Goal: Book appointment/travel/reservation

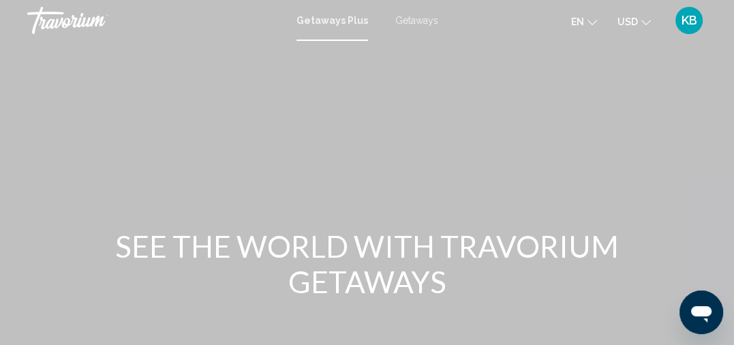
click at [420, 20] on span "Getaways" at bounding box center [416, 20] width 43 height 11
click at [641, 20] on icon "Change currency" at bounding box center [646, 22] width 10 height 5
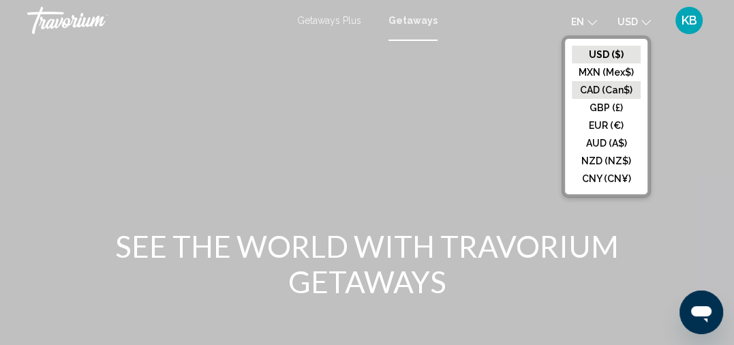
click at [609, 85] on button "CAD (Can$)" at bounding box center [606, 90] width 69 height 18
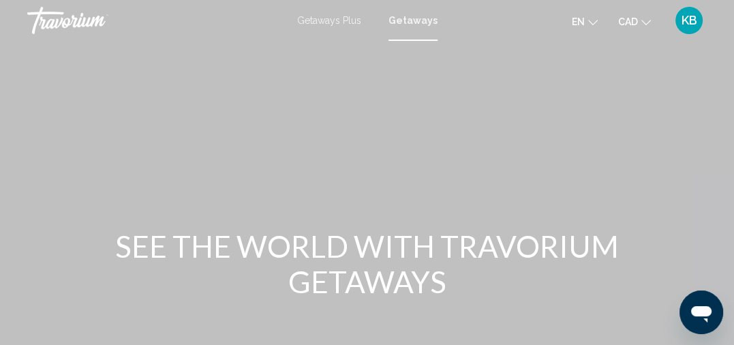
click at [345, 23] on span "Getaways Plus" at bounding box center [329, 20] width 64 height 11
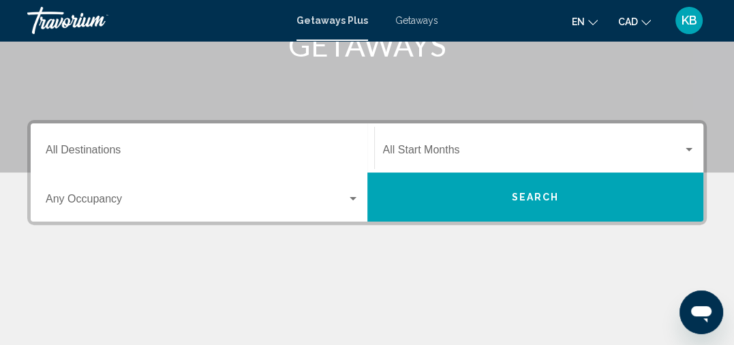
scroll to position [236, 0]
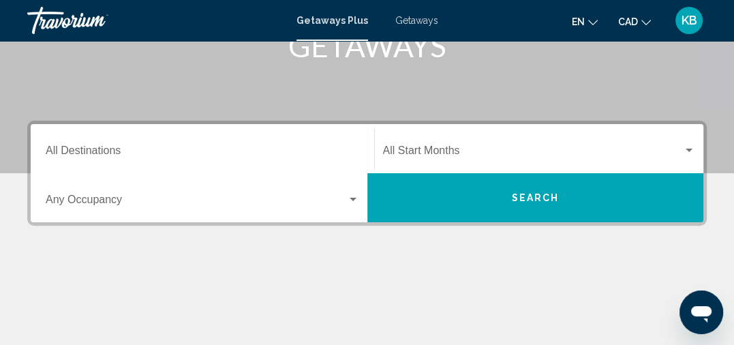
click at [114, 151] on input "Destination All Destinations" at bounding box center [202, 153] width 313 height 12
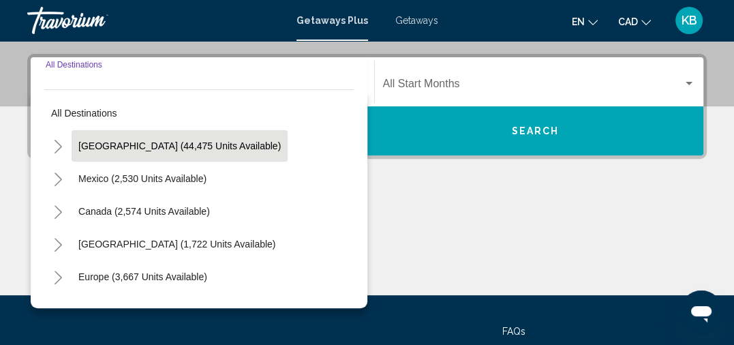
scroll to position [311, 0]
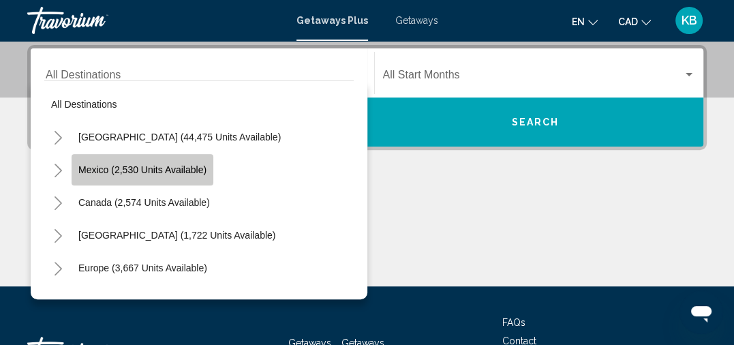
click at [181, 162] on button "Mexico (2,530 units available)" at bounding box center [143, 169] width 142 height 31
type input "**********"
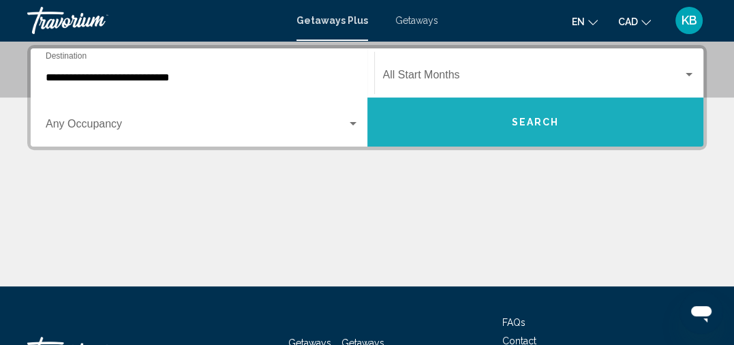
click at [535, 130] on button "Search" at bounding box center [535, 121] width 337 height 49
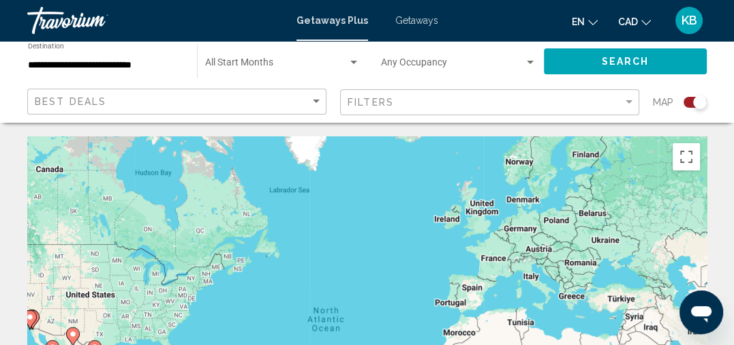
click at [428, 20] on span "Getaways" at bounding box center [416, 20] width 43 height 11
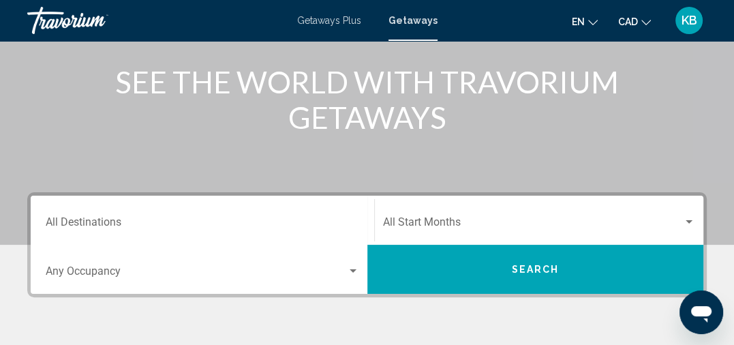
scroll to position [174, 0]
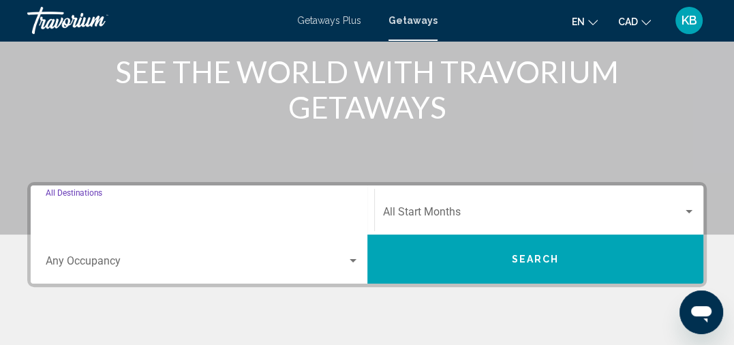
click at [75, 213] on input "Destination All Destinations" at bounding box center [202, 215] width 313 height 12
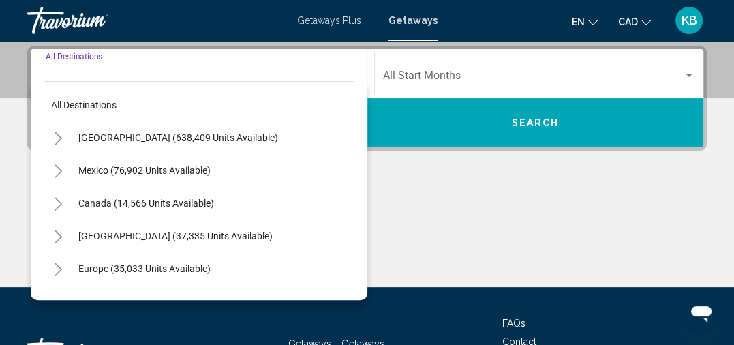
scroll to position [311, 0]
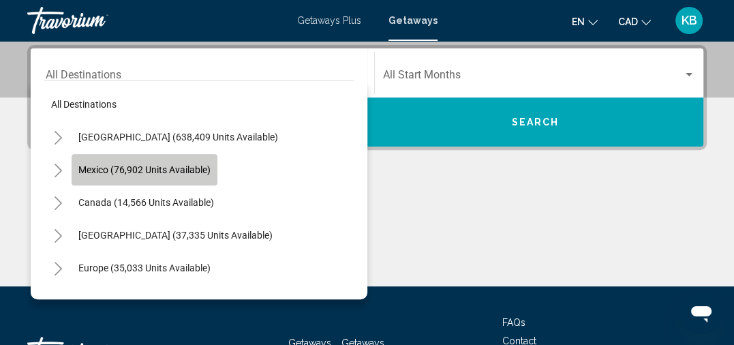
click at [114, 170] on span "Mexico (76,902 units available)" at bounding box center [144, 169] width 132 height 11
type input "**********"
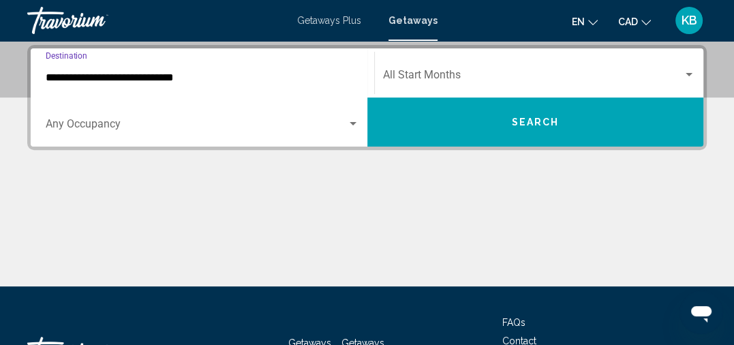
click at [487, 119] on button "Search" at bounding box center [535, 121] width 337 height 49
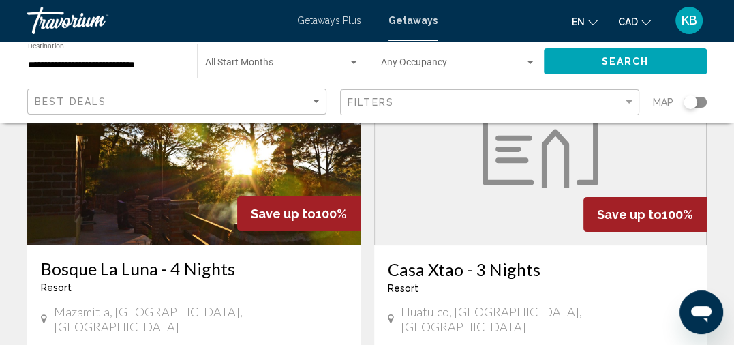
scroll to position [168, 0]
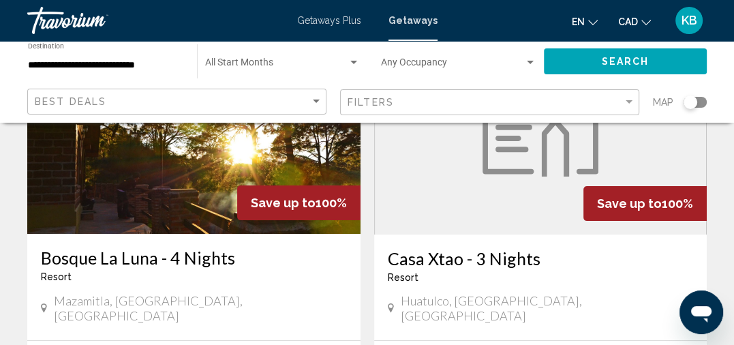
click at [315, 21] on span "Getaways Plus" at bounding box center [329, 20] width 64 height 11
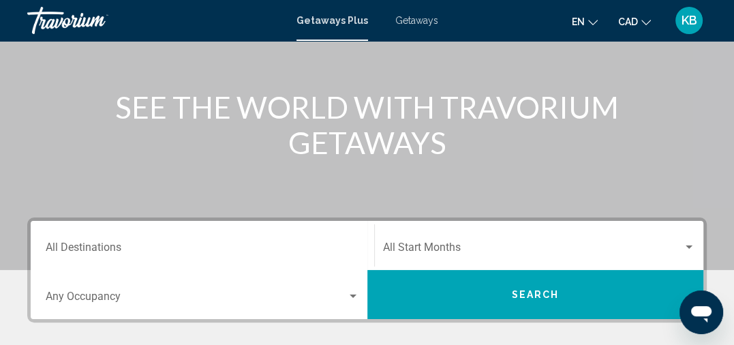
scroll to position [148, 0]
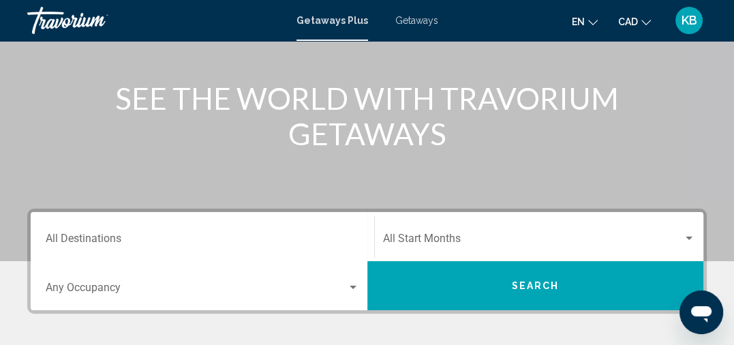
click at [82, 244] on input "Destination All Destinations" at bounding box center [202, 241] width 313 height 12
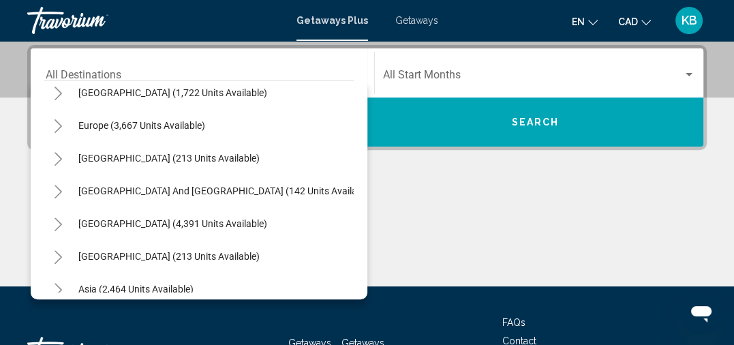
scroll to position [75, 0]
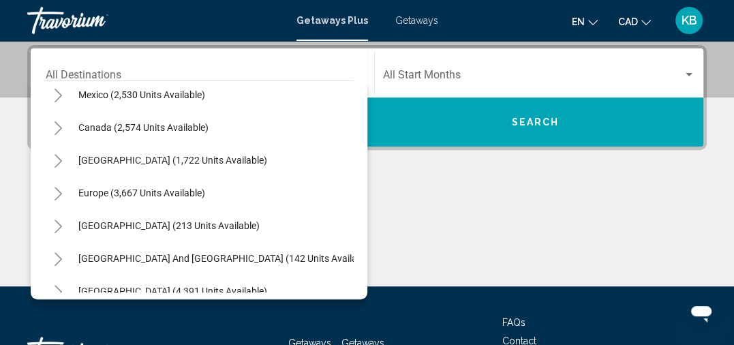
drag, startPoint x: 354, startPoint y: 174, endPoint x: 353, endPoint y: 183, distance: 8.2
click at [353, 183] on div "All destinations [GEOGRAPHIC_DATA] (44,475 units available) [GEOGRAPHIC_DATA] (…" at bounding box center [199, 189] width 337 height 219
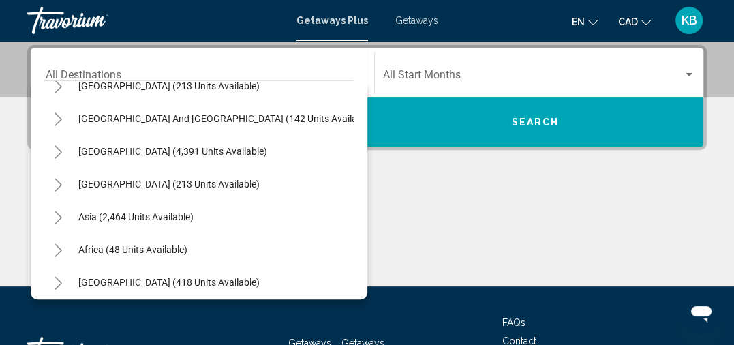
scroll to position [216, 0]
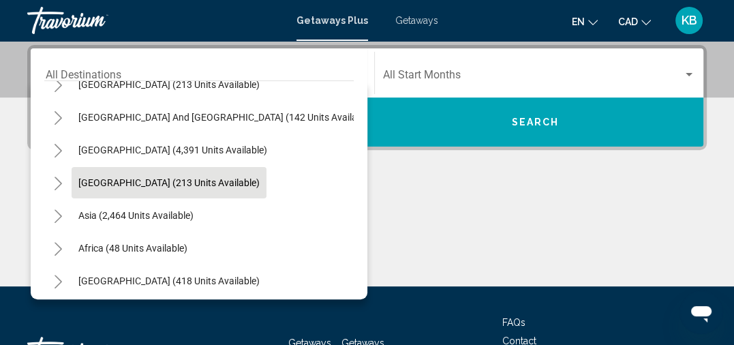
click at [210, 186] on span "[GEOGRAPHIC_DATA] (213 units available)" at bounding box center [168, 182] width 181 height 11
type input "**********"
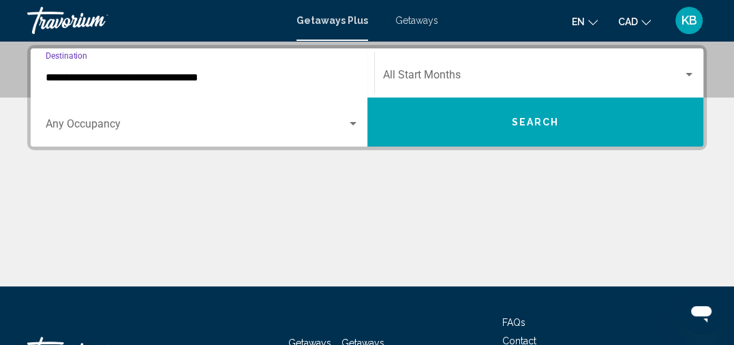
click at [522, 136] on button "Search" at bounding box center [535, 121] width 337 height 49
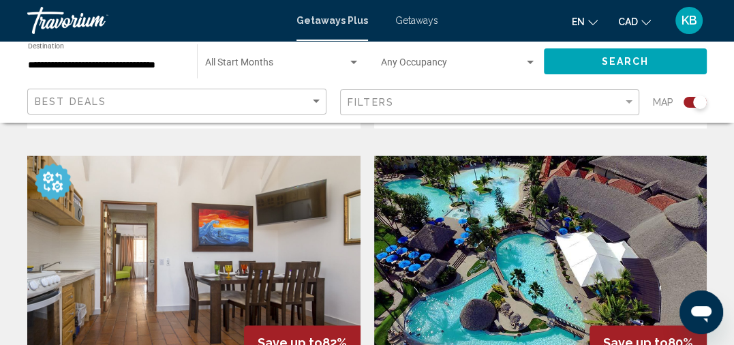
scroll to position [1413, 0]
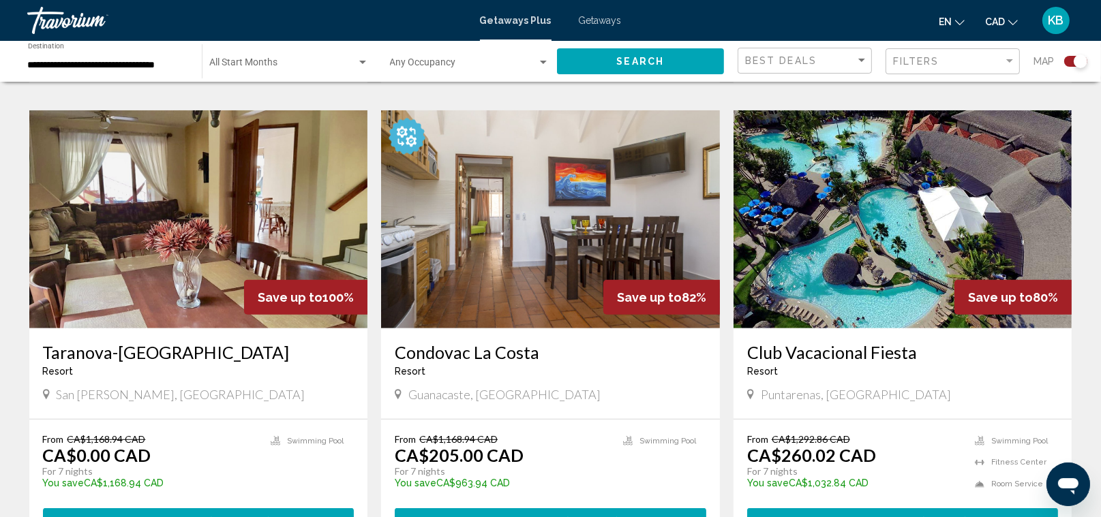
scroll to position [939, 0]
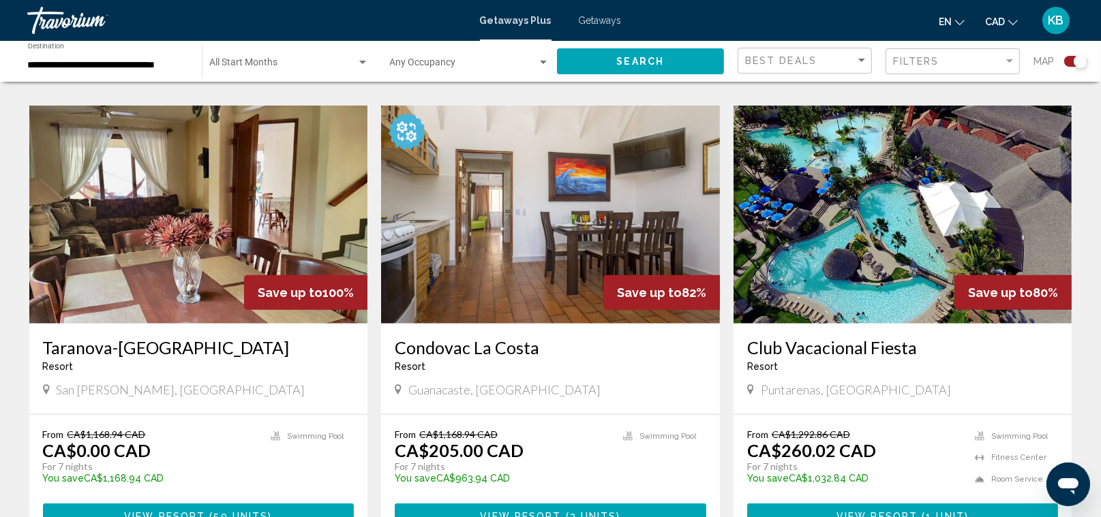
click at [535, 16] on span "Getaways Plus" at bounding box center [516, 20] width 72 height 11
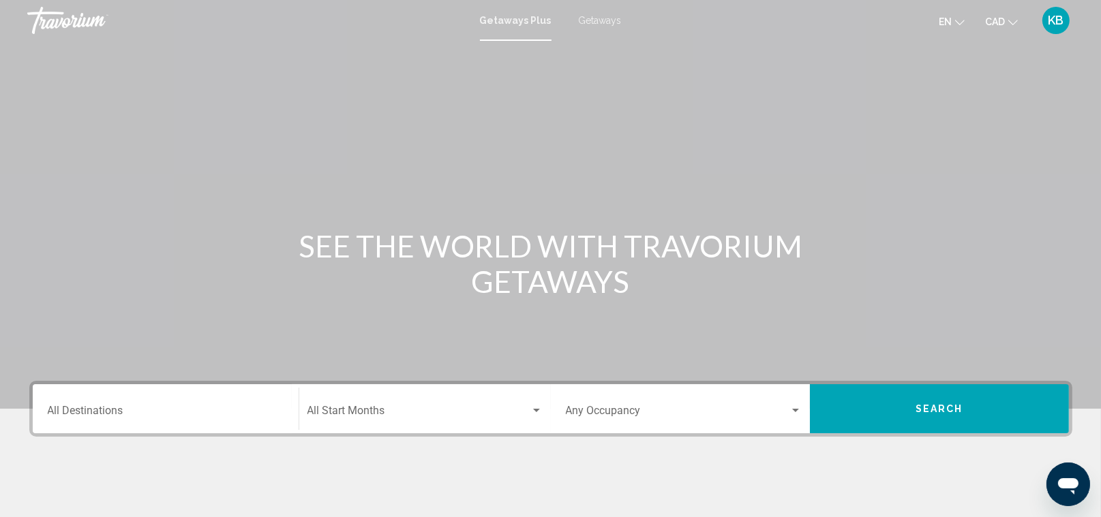
click at [109, 344] on input "Destination All Destinations" at bounding box center [166, 414] width 236 height 12
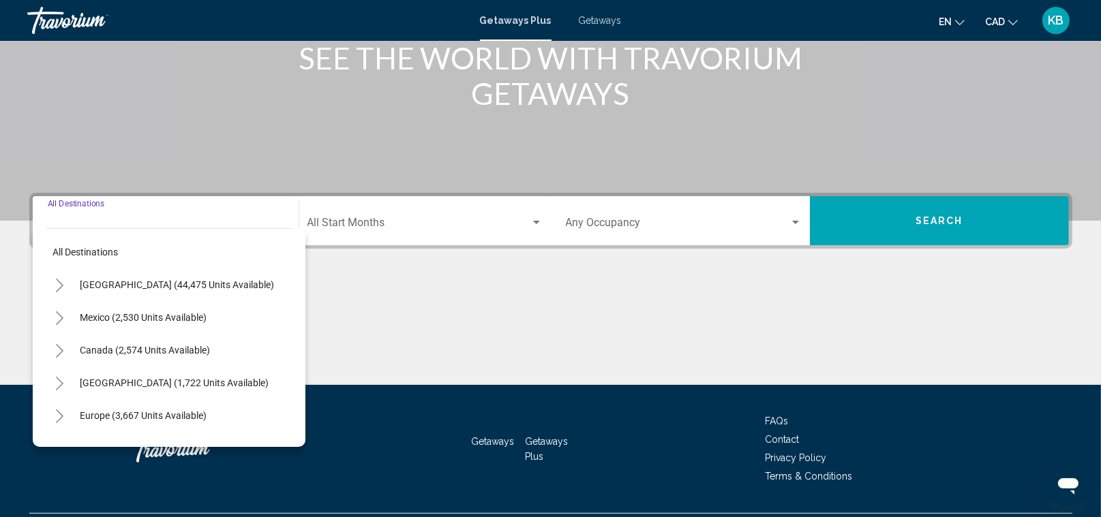
scroll to position [222, 0]
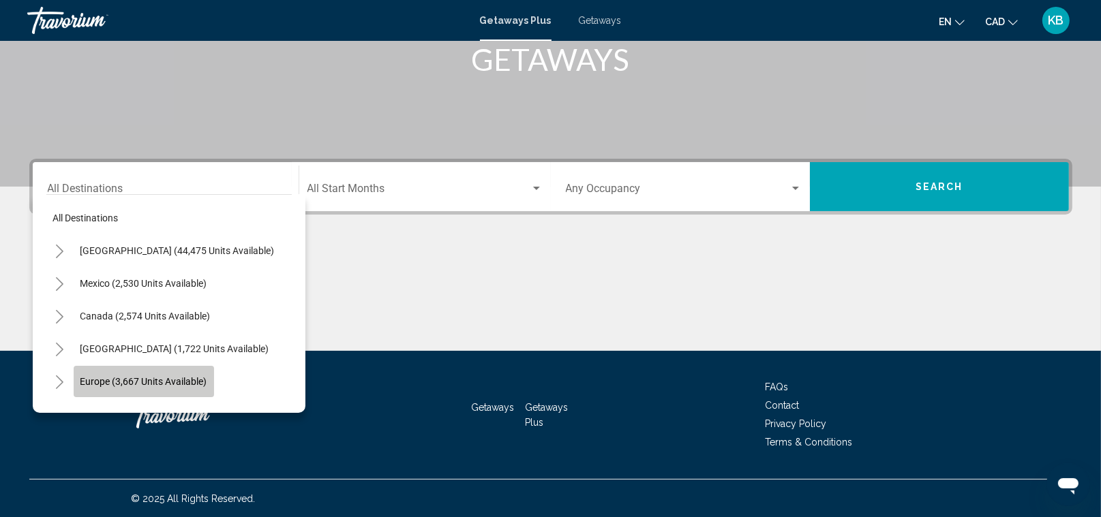
click at [138, 344] on button "Europe (3,667 units available)" at bounding box center [144, 381] width 140 height 31
type input "**********"
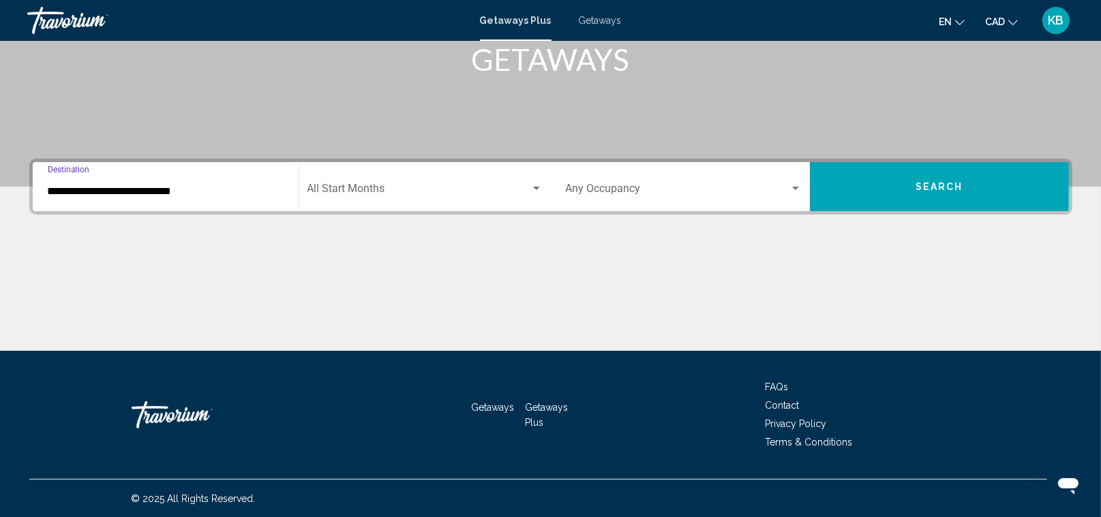
click at [745, 183] on span "Search" at bounding box center [939, 187] width 48 height 11
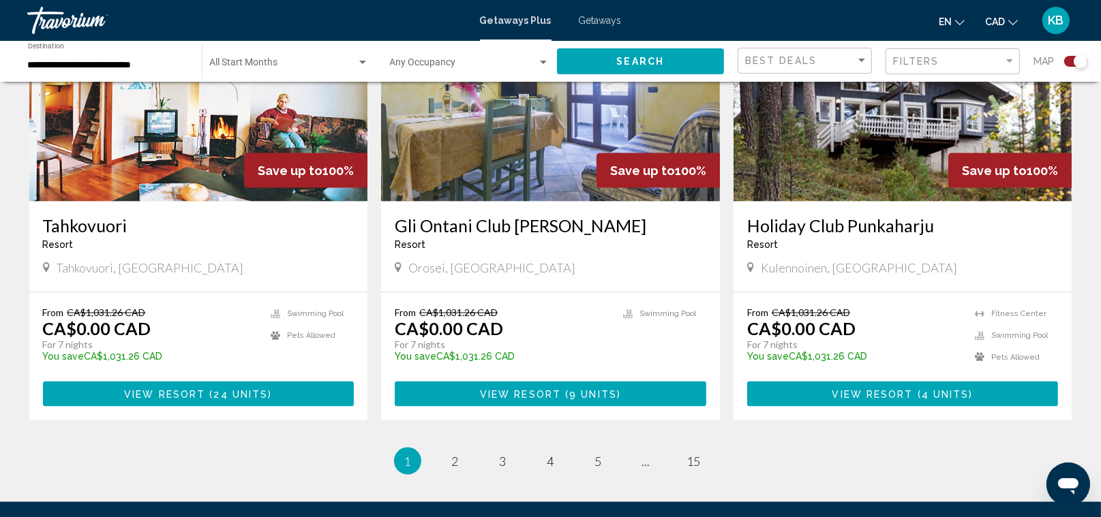
scroll to position [2146, 0]
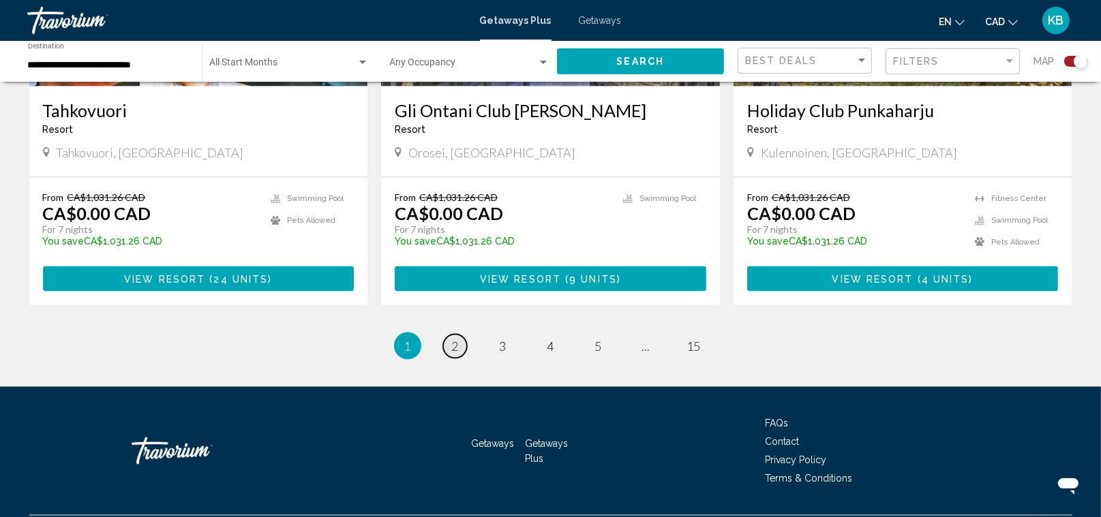
click at [450, 335] on link "page 2" at bounding box center [455, 347] width 24 height 24
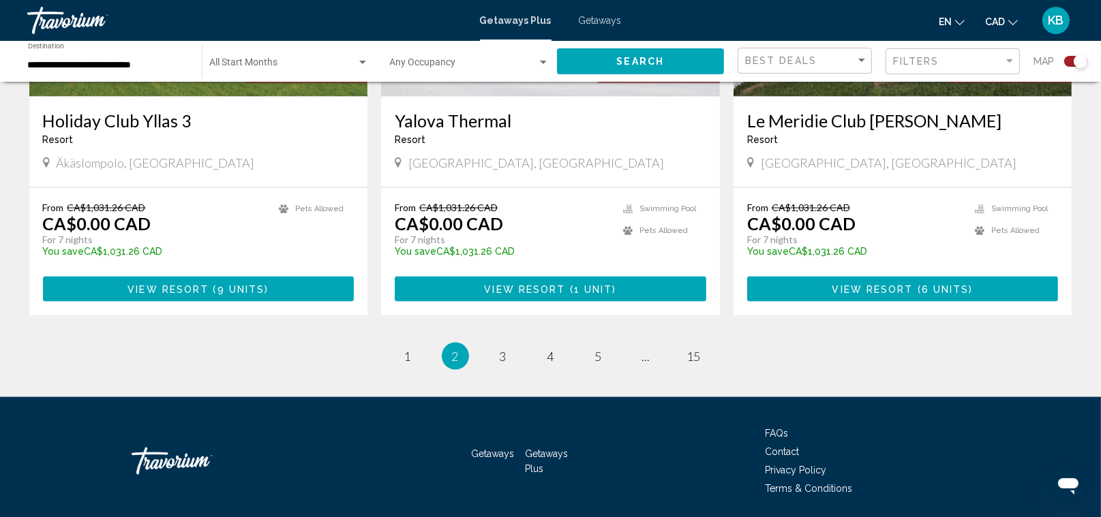
scroll to position [2125, 0]
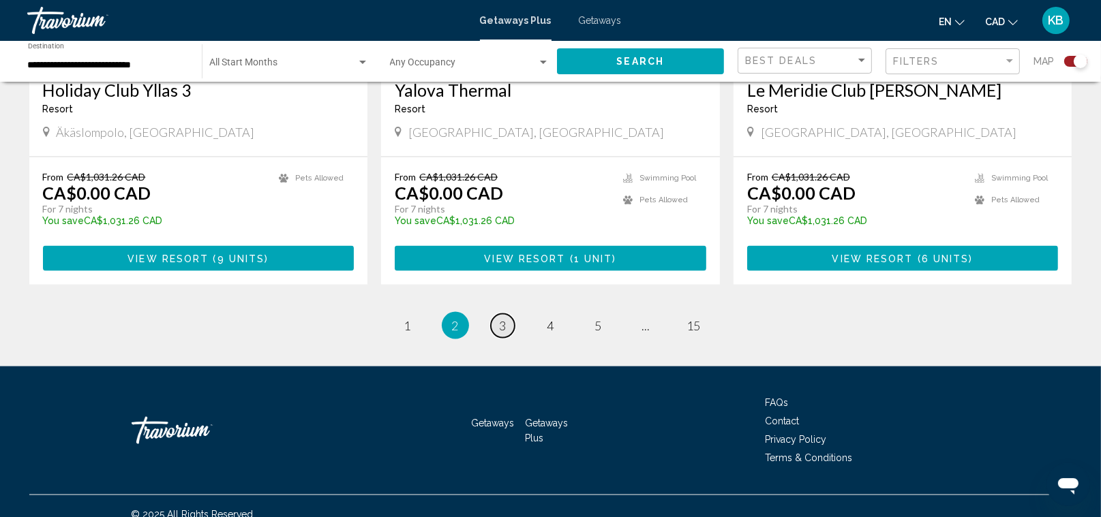
click at [497, 315] on link "page 3" at bounding box center [503, 326] width 24 height 24
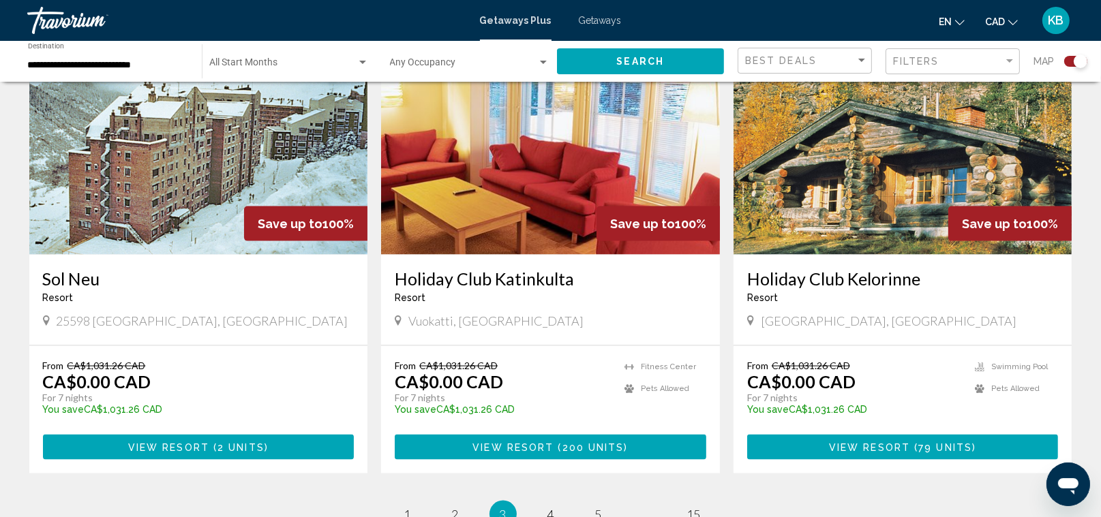
scroll to position [1982, 0]
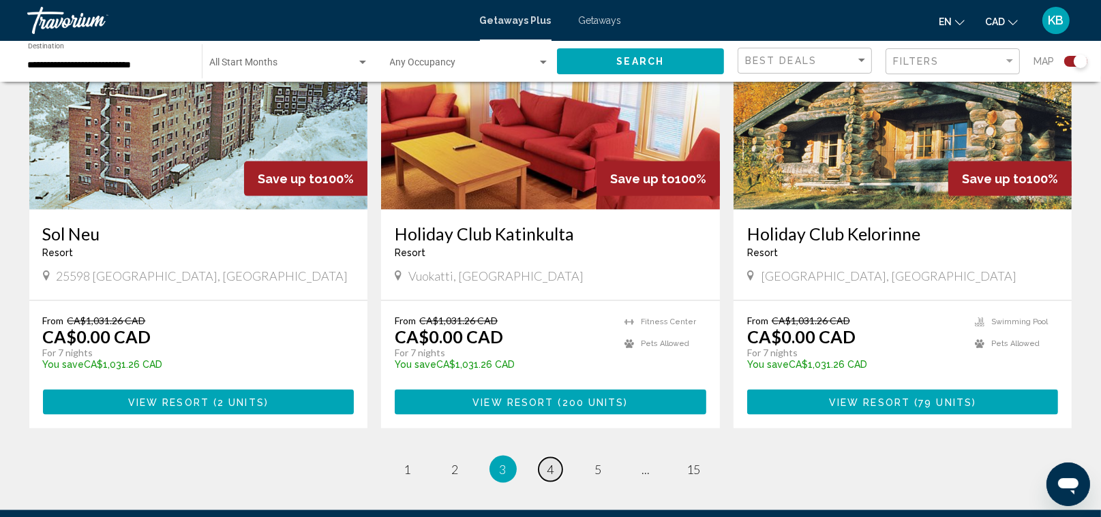
click at [545, 344] on link "page 4" at bounding box center [550, 470] width 24 height 24
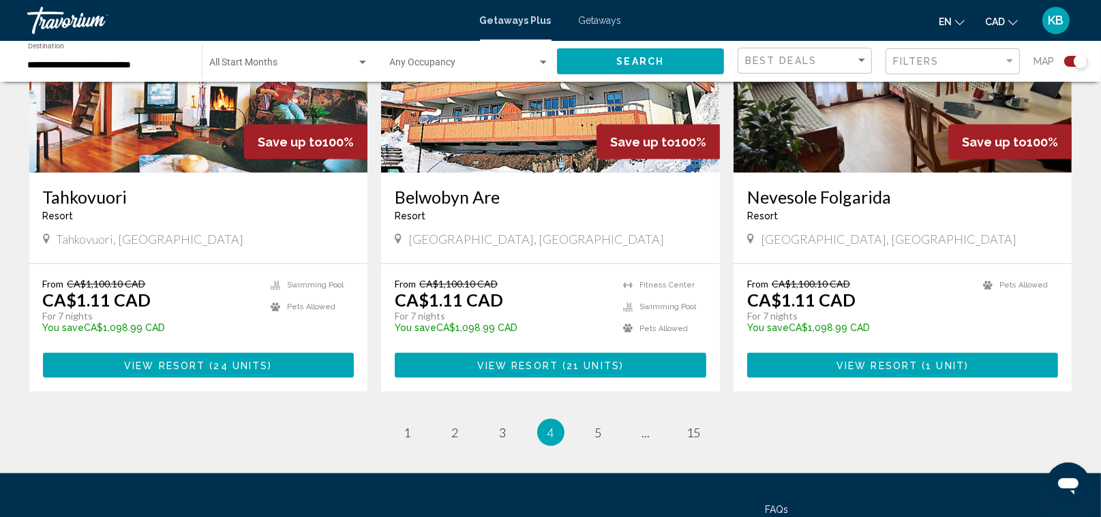
scroll to position [2111, 0]
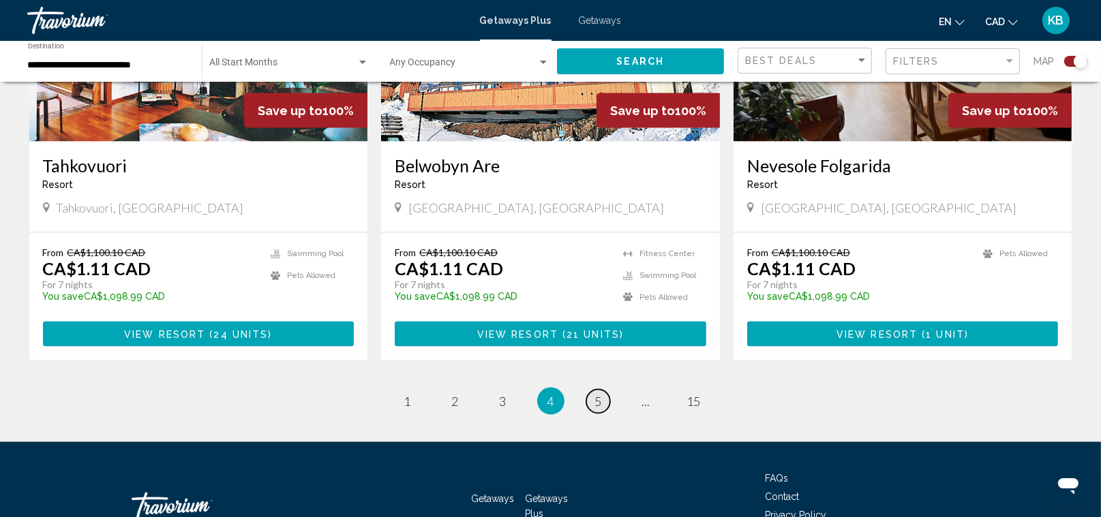
click at [589, 344] on link "page 5" at bounding box center [598, 402] width 24 height 24
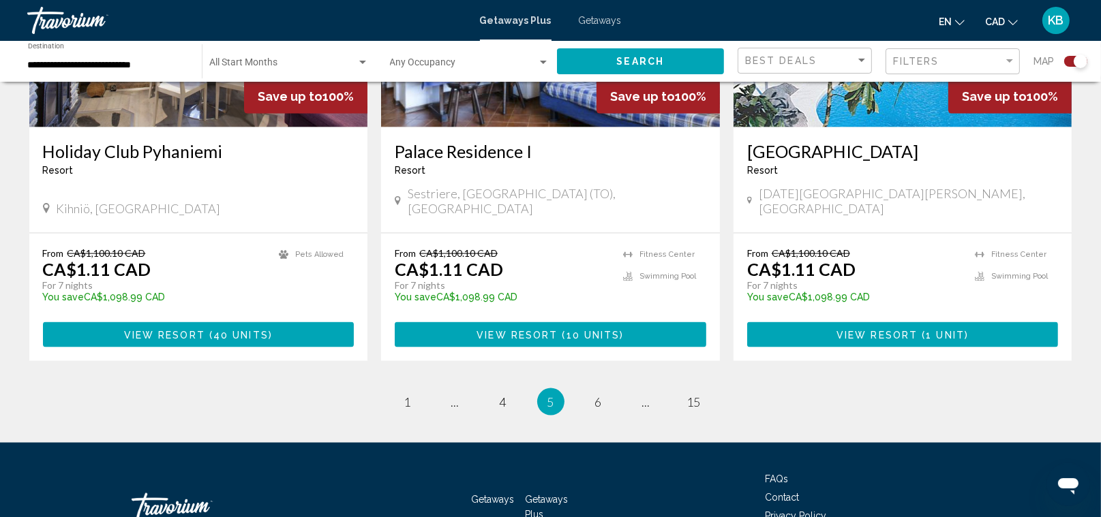
scroll to position [2057, 0]
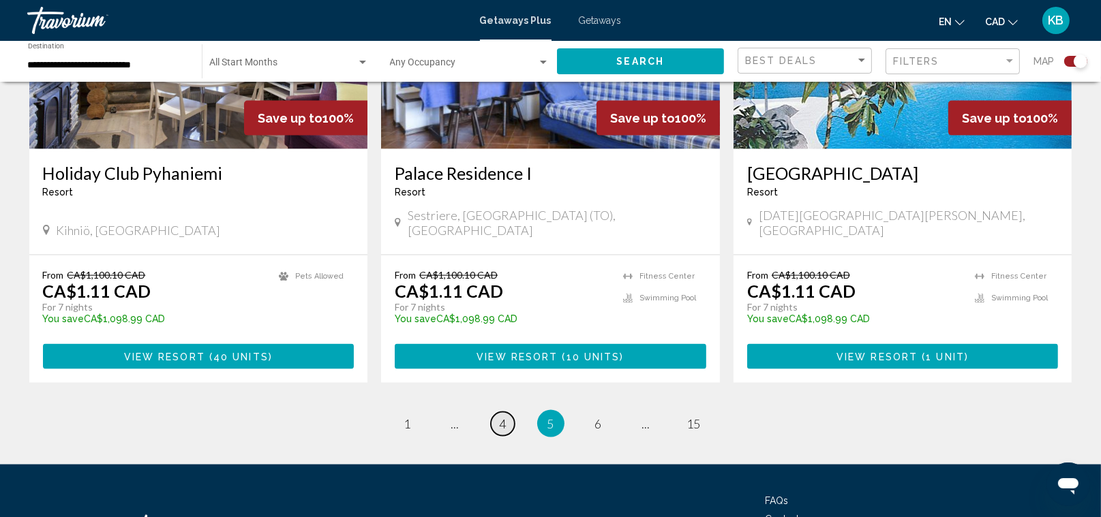
click at [500, 344] on span "4" at bounding box center [503, 423] width 7 height 15
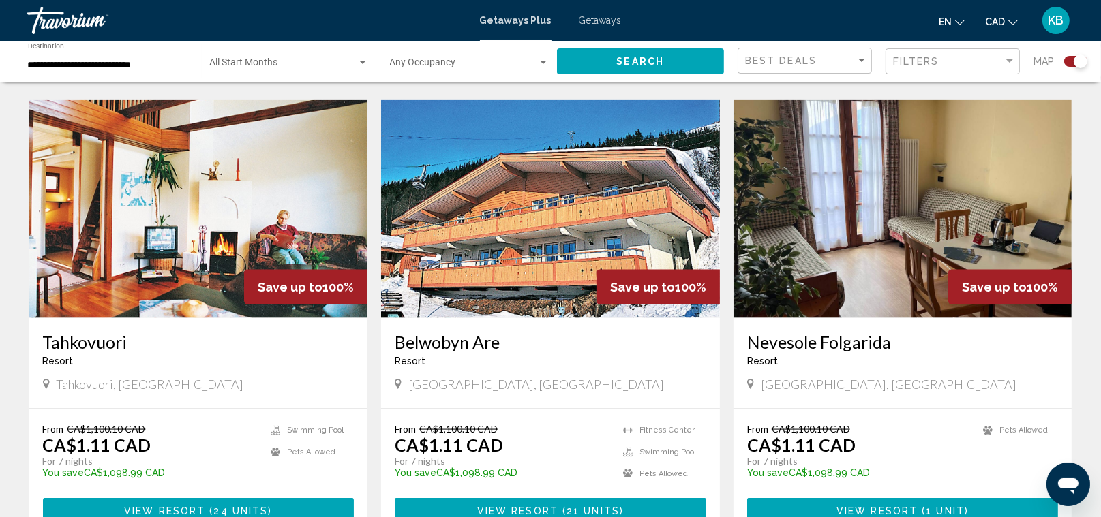
scroll to position [2021, 0]
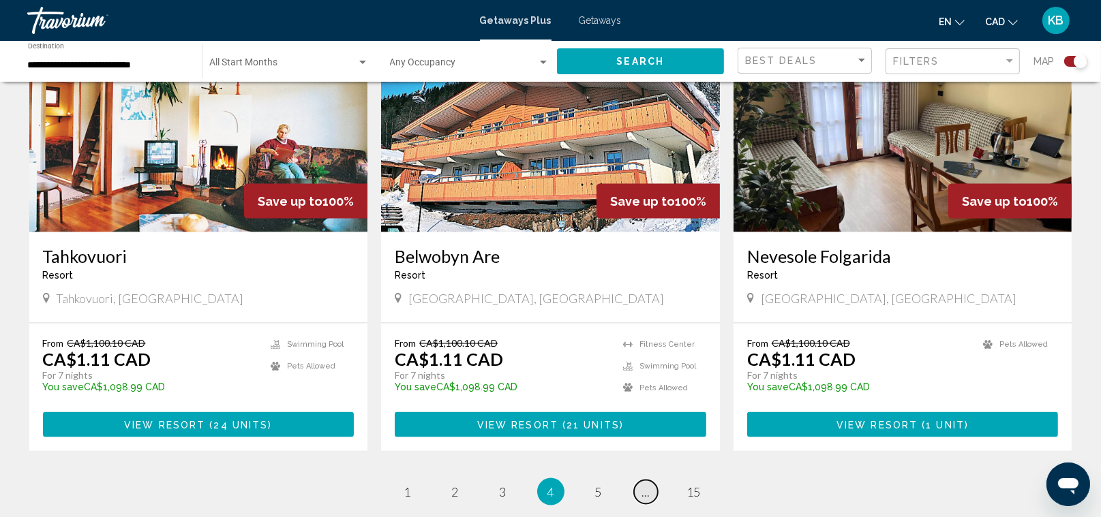
click at [642, 344] on span "..." at bounding box center [646, 492] width 8 height 15
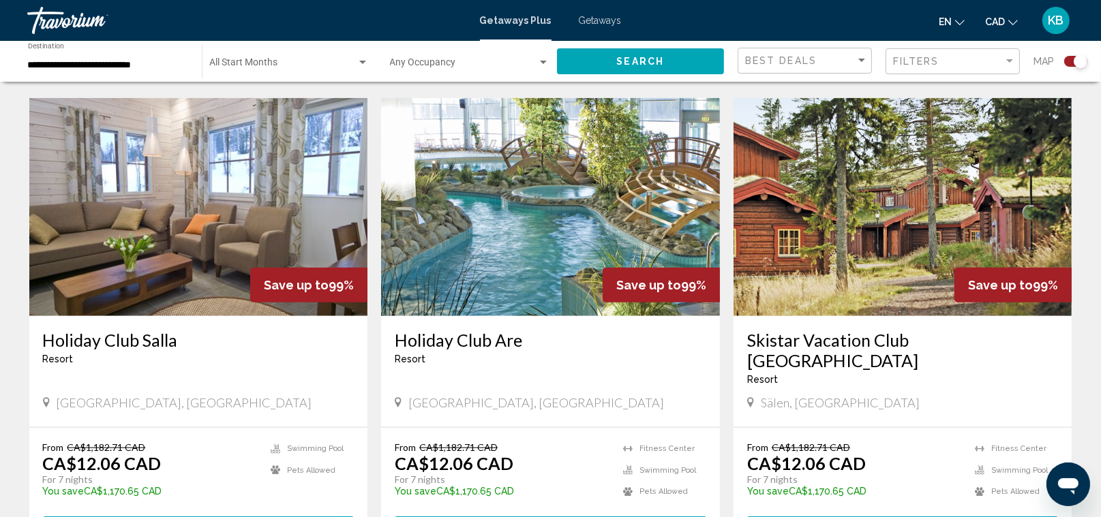
scroll to position [1402, 0]
